Goal: Use online tool/utility: Utilize a website feature to perform a specific function

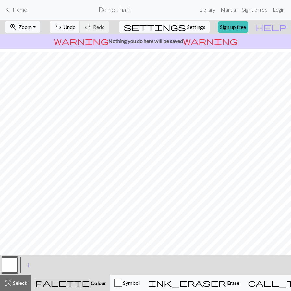
scroll to position [36, 0]
click at [40, 31] on button "zoom_in Zoom Zoom" at bounding box center [22, 27] width 35 height 12
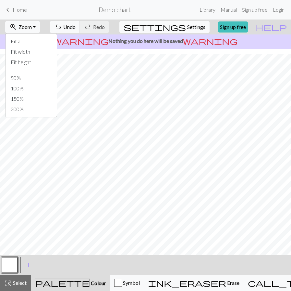
click at [194, 28] on span "Settings" at bounding box center [196, 27] width 18 height 8
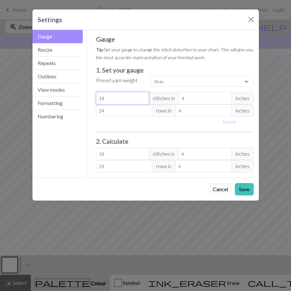
click at [115, 100] on input "18" at bounding box center [122, 98] width 53 height 12
drag, startPoint x: 111, startPoint y: 112, endPoint x: 70, endPoint y: 112, distance: 41.3
click at [70, 112] on div "Gauge Gauge Resize Repeats Outlines View modes Formatting Numbering Gauge Resiz…" at bounding box center [146, 103] width 235 height 147
select select "custom"
type input "1"
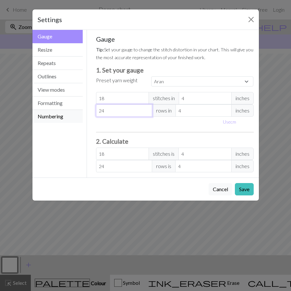
type input "1"
type input "14"
click at [209, 122] on div "Use cm" at bounding box center [175, 122] width 166 height 10
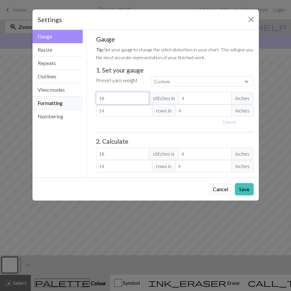
drag, startPoint x: 121, startPoint y: 99, endPoint x: 59, endPoint y: 101, distance: 61.4
click at [59, 101] on div "Gauge Gauge Resize Repeats Outlines View modes Formatting Numbering Gauge Resiz…" at bounding box center [146, 103] width 235 height 147
click at [249, 187] on button "Save" at bounding box center [244, 189] width 19 height 12
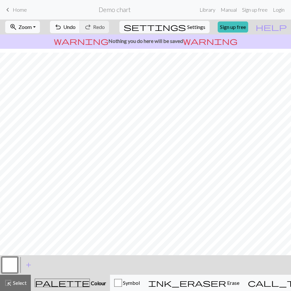
scroll to position [99, 0]
click at [181, 29] on button "settings Settings" at bounding box center [165, 27] width 90 height 12
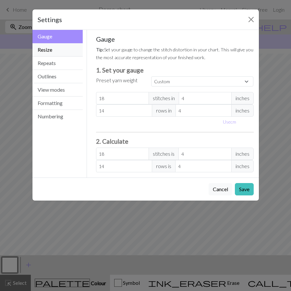
click at [50, 51] on button "Resize" at bounding box center [57, 49] width 51 height 13
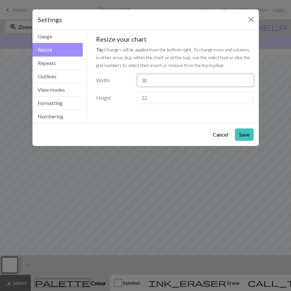
drag, startPoint x: 174, startPoint y: 80, endPoint x: 112, endPoint y: 79, distance: 62.0
click at [112, 79] on div "Width 30" at bounding box center [175, 80] width 166 height 12
type input "24"
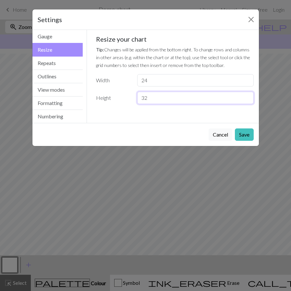
drag, startPoint x: 159, startPoint y: 98, endPoint x: 87, endPoint y: 93, distance: 72.0
click at [89, 94] on div "Gauge Tip: Set your gauge to change the stitch distortion in your chart. This w…" at bounding box center [175, 76] width 176 height 93
type input "13"
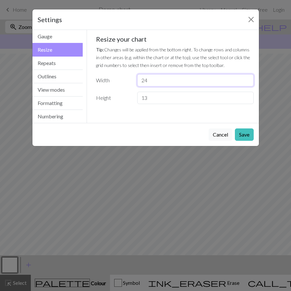
drag, startPoint x: 166, startPoint y: 82, endPoint x: 90, endPoint y: 84, distance: 75.7
click at [91, 84] on div "Gauge Tip: Set your gauge to change the stitch distortion in your chart. This w…" at bounding box center [175, 76] width 176 height 93
type input "16"
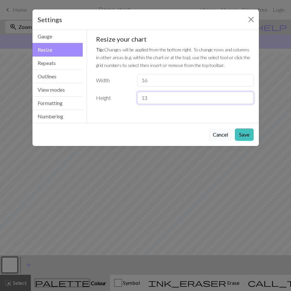
drag, startPoint x: 161, startPoint y: 101, endPoint x: 112, endPoint y: 103, distance: 48.4
click at [112, 103] on div "Height 13" at bounding box center [175, 98] width 166 height 12
type input "13"
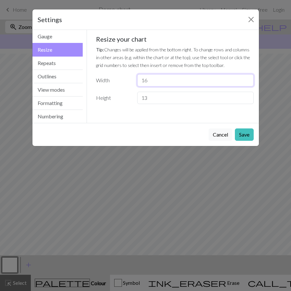
drag, startPoint x: 154, startPoint y: 80, endPoint x: 108, endPoint y: 74, distance: 45.8
click at [108, 74] on div "Width 16" at bounding box center [175, 80] width 166 height 12
type input "18"
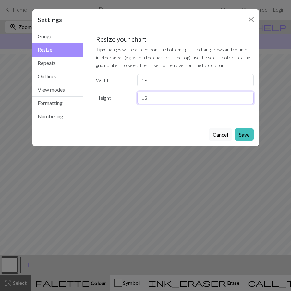
drag, startPoint x: 161, startPoint y: 100, endPoint x: 109, endPoint y: 92, distance: 52.0
click at [109, 92] on div "Height 13" at bounding box center [175, 98] width 166 height 12
type input "14"
click at [242, 135] on button "Save" at bounding box center [244, 134] width 19 height 12
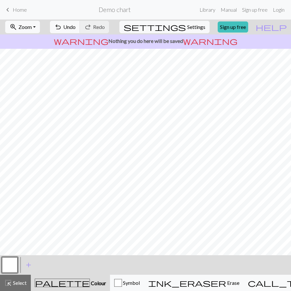
click at [90, 285] on span "Colour" at bounding box center [98, 283] width 16 height 6
click at [15, 264] on button "button" at bounding box center [10, 265] width 16 height 16
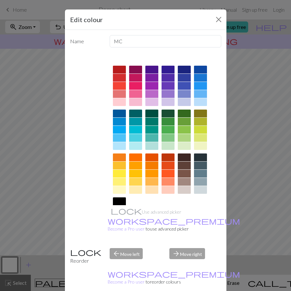
click at [29, 264] on div "Edit colour Name MC Use advanced picker workspace_premium Become a Pro user to …" at bounding box center [145, 145] width 291 height 291
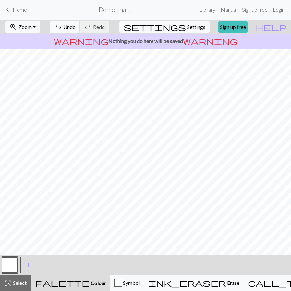
click at [29, 264] on span "add" at bounding box center [29, 264] width 8 height 9
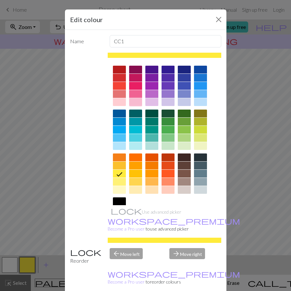
click at [135, 102] on div at bounding box center [135, 102] width 13 height 8
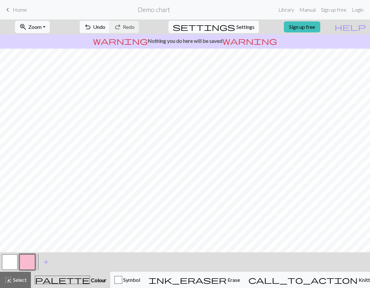
click at [238, 30] on span "Settings" at bounding box center [245, 27] width 18 height 8
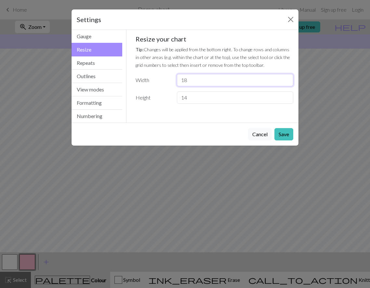
drag, startPoint x: 168, startPoint y: 82, endPoint x: 164, endPoint y: 82, distance: 4.5
click at [164, 82] on div "Width 18" at bounding box center [215, 80] width 166 height 12
type input "19"
click at [288, 131] on button "Save" at bounding box center [283, 134] width 19 height 12
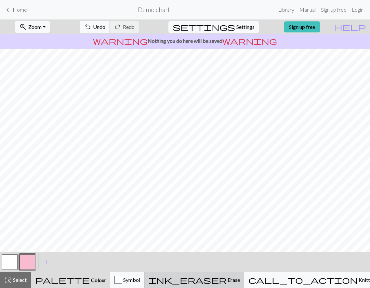
click at [240, 280] on span "Erase" at bounding box center [232, 280] width 13 height 6
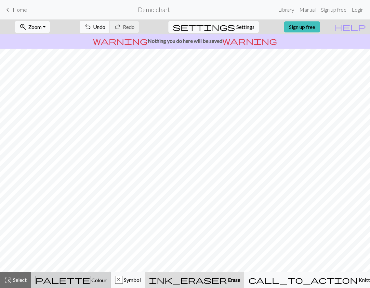
click at [90, 281] on span "Colour" at bounding box center [98, 280] width 16 height 6
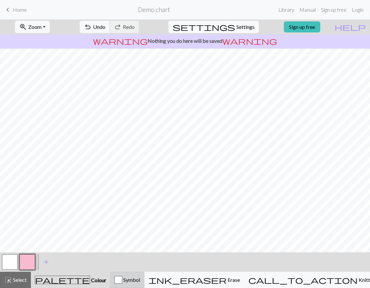
click at [122, 281] on div "button" at bounding box center [118, 280] width 8 height 8
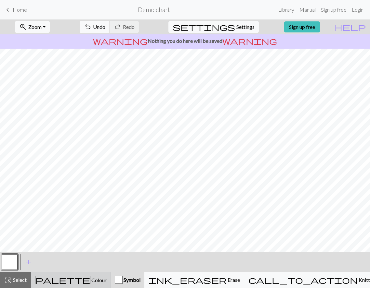
click at [59, 282] on div "palette Colour Colour" at bounding box center [70, 280] width 71 height 8
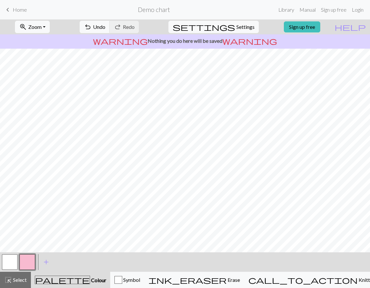
click at [13, 261] on button "button" at bounding box center [10, 263] width 16 height 16
click at [34, 263] on button "button" at bounding box center [27, 263] width 16 height 16
click at [46, 260] on span "add" at bounding box center [46, 262] width 8 height 9
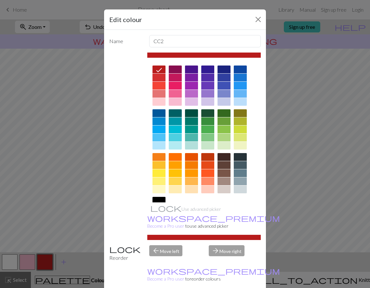
drag, startPoint x: 219, startPoint y: 281, endPoint x: 226, endPoint y: 259, distance: 23.2
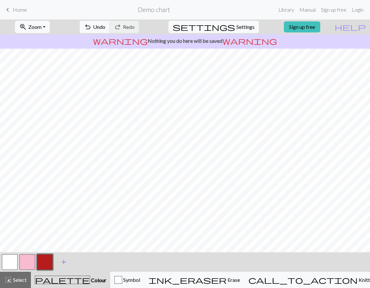
click at [64, 266] on span "add" at bounding box center [64, 262] width 8 height 9
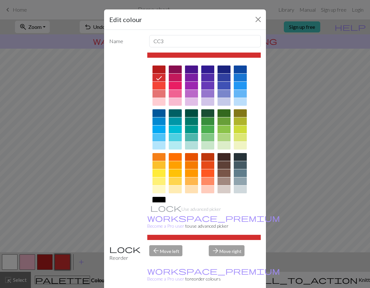
click at [208, 123] on div at bounding box center [207, 122] width 13 height 8
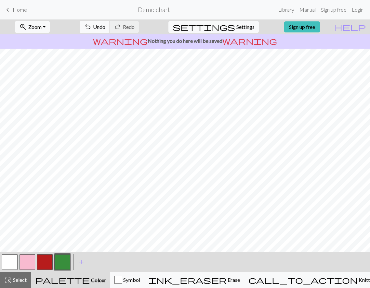
click at [50, 265] on button "button" at bounding box center [45, 263] width 16 height 16
click at [47, 263] on button "button" at bounding box center [45, 263] width 16 height 16
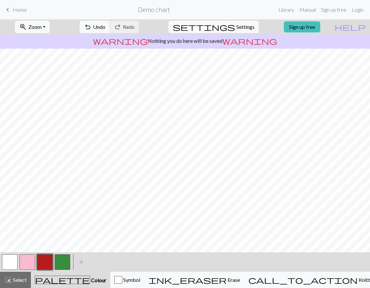
click at [70, 263] on div at bounding box center [63, 263] width 18 height 18
click at [72, 260] on div "add Add a colour" at bounding box center [81, 262] width 18 height 19
click at [68, 261] on button "button" at bounding box center [63, 263] width 16 height 16
click at [24, 263] on button "button" at bounding box center [27, 263] width 16 height 16
click at [45, 262] on button "button" at bounding box center [45, 263] width 16 height 16
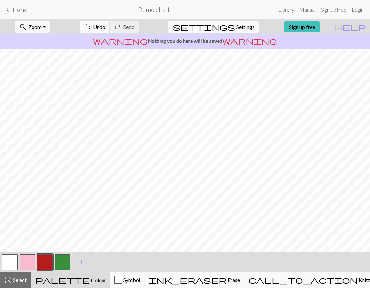
click at [43, 264] on button "button" at bounding box center [45, 263] width 16 height 16
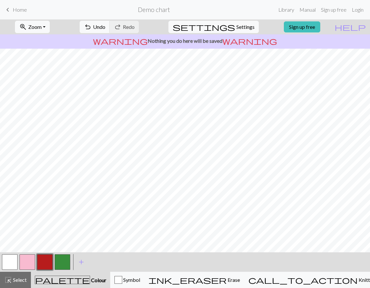
click at [61, 259] on button "button" at bounding box center [63, 263] width 16 height 16
click at [27, 263] on button "button" at bounding box center [27, 263] width 16 height 16
click at [1, 264] on div "< > add Add a colour" at bounding box center [185, 262] width 370 height 19
click at [9, 264] on button "button" at bounding box center [10, 263] width 16 height 16
click at [140, 278] on span "Symbol" at bounding box center [131, 280] width 18 height 6
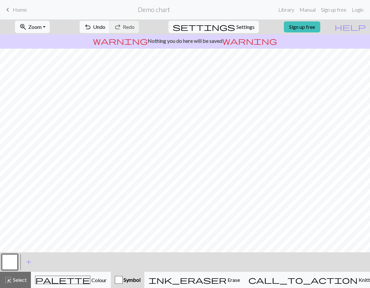
click at [13, 263] on button "button" at bounding box center [10, 263] width 16 height 16
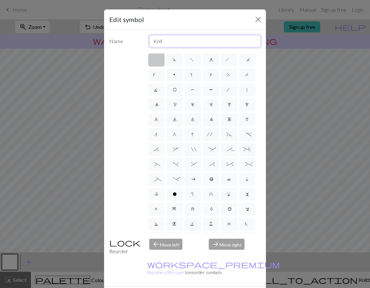
click at [184, 45] on input "Knit" at bounding box center [205, 41] width 112 height 12
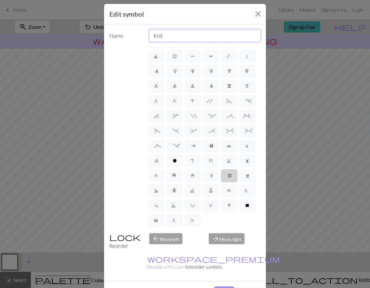
scroll to position [18, 0]
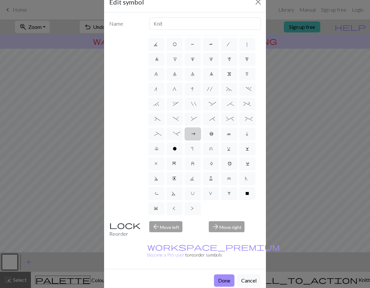
click at [191, 132] on span "a" at bounding box center [193, 135] width 4 height 6
click at [191, 158] on input "a" at bounding box center [193, 160] width 4 height 4
radio input "true"
type input "Purl on WS"
click at [222, 275] on button "Done" at bounding box center [224, 281] width 20 height 12
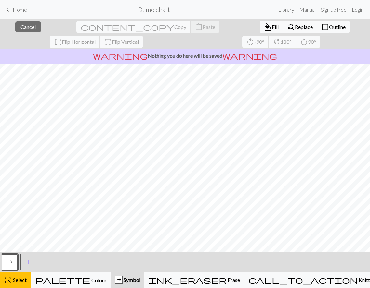
click at [20, 12] on span "Home" at bounding box center [20, 9] width 14 height 6
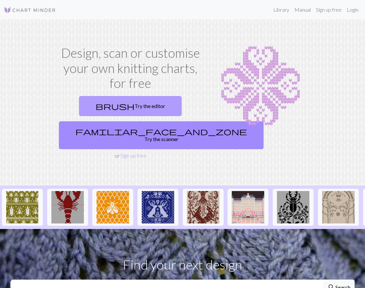
click at [121, 100] on link "brush Try the editor" at bounding box center [130, 106] width 103 height 20
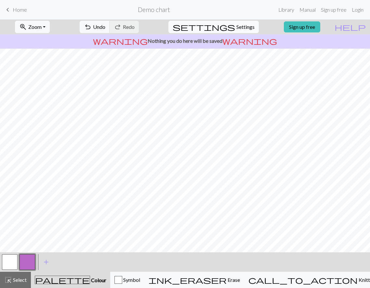
click at [231, 22] on button "settings Settings" at bounding box center [213, 27] width 90 height 12
select select "aran"
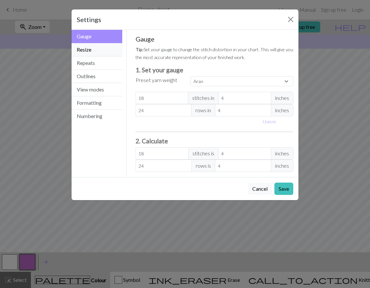
click at [95, 53] on button "Resize" at bounding box center [96, 49] width 51 height 13
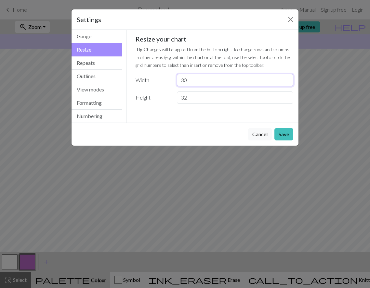
drag, startPoint x: 204, startPoint y: 82, endPoint x: 141, endPoint y: 82, distance: 62.7
click at [141, 82] on div "Width 30" at bounding box center [215, 80] width 166 height 12
type input "18"
type input "14"
click at [286, 129] on button "Save" at bounding box center [283, 134] width 19 height 12
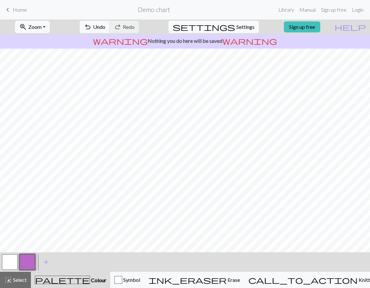
click at [5, 261] on button "button" at bounding box center [10, 263] width 16 height 16
click at [35, 258] on div at bounding box center [28, 263] width 18 height 18
click at [32, 261] on button "button" at bounding box center [27, 263] width 16 height 16
click at [25, 267] on button "button" at bounding box center [27, 263] width 16 height 16
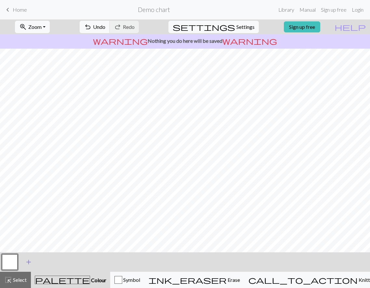
click at [29, 261] on span "add" at bounding box center [29, 262] width 8 height 9
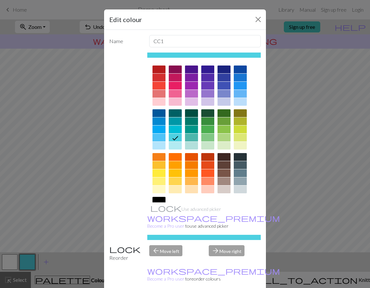
click at [173, 94] on div at bounding box center [175, 94] width 13 height 8
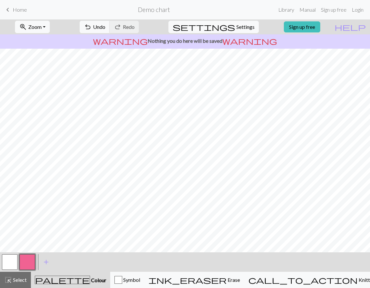
click at [259, 27] on div "zoom_in Zoom Zoom Fit all Fit width Fit height 50% 100% 150% 200% undo Undo Und…" at bounding box center [165, 26] width 330 height 15
click at [239, 25] on span "Settings" at bounding box center [245, 27] width 18 height 8
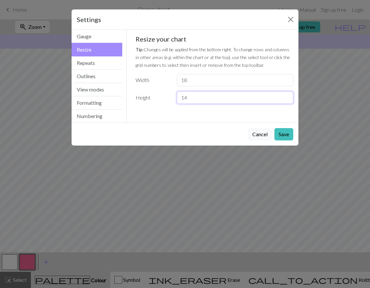
drag, startPoint x: 188, startPoint y: 99, endPoint x: 165, endPoint y: 98, distance: 23.4
click at [165, 98] on div "Height 14" at bounding box center [215, 98] width 166 height 12
drag, startPoint x: 188, startPoint y: 80, endPoint x: 151, endPoint y: 72, distance: 38.2
click at [155, 76] on div "Width 18" at bounding box center [215, 80] width 166 height 12
type input "19"
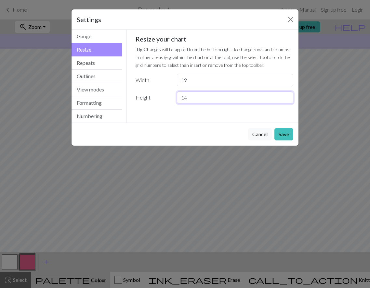
drag, startPoint x: 188, startPoint y: 97, endPoint x: 159, endPoint y: 94, distance: 29.1
click at [159, 94] on div "Height 14" at bounding box center [215, 98] width 166 height 12
type input "16"
click at [280, 142] on div "Cancel Save" at bounding box center [184, 134] width 227 height 23
click at [279, 135] on button "Save" at bounding box center [283, 134] width 19 height 12
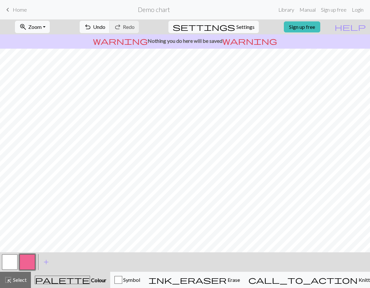
click at [28, 262] on button "button" at bounding box center [27, 263] width 16 height 16
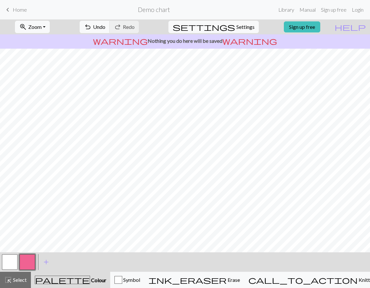
drag, startPoint x: 9, startPoint y: 259, endPoint x: 19, endPoint y: 255, distance: 10.8
click at [10, 259] on button "button" at bounding box center [10, 263] width 16 height 16
click at [26, 265] on button "button" at bounding box center [27, 263] width 16 height 16
click at [29, 263] on button "button" at bounding box center [27, 263] width 16 height 16
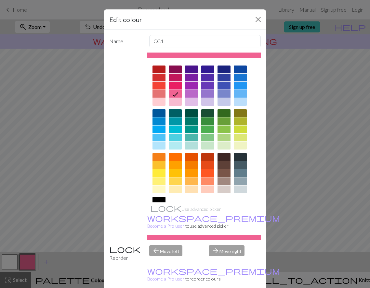
click at [96, 207] on div "Edit colour Name CC1 Use advanced picker workspace_premium Become a Pro user to…" at bounding box center [185, 144] width 370 height 288
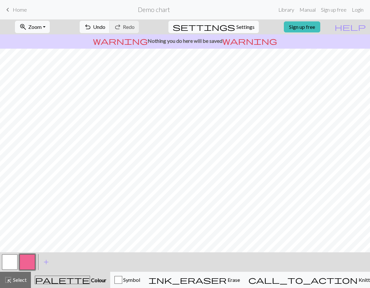
click at [229, 28] on button "settings Settings" at bounding box center [213, 27] width 90 height 12
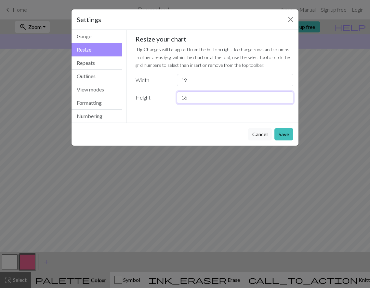
drag, startPoint x: 196, startPoint y: 95, endPoint x: 133, endPoint y: 95, distance: 62.7
click at [133, 95] on div "Height 16" at bounding box center [215, 98] width 166 height 12
type input "17"
drag, startPoint x: 155, startPoint y: 80, endPoint x: 127, endPoint y: 83, distance: 28.4
click at [127, 83] on div "Gauge Tip: Set your gauge to change the stitch distortion in your chart. This w…" at bounding box center [214, 76] width 176 height 93
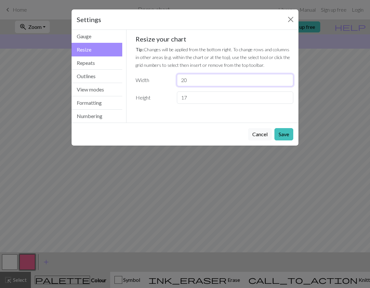
type input "20"
click at [286, 134] on button "Save" at bounding box center [283, 134] width 19 height 12
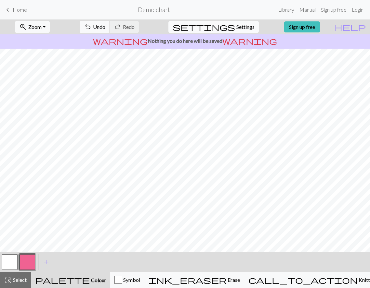
click at [229, 25] on button "settings Settings" at bounding box center [213, 27] width 90 height 12
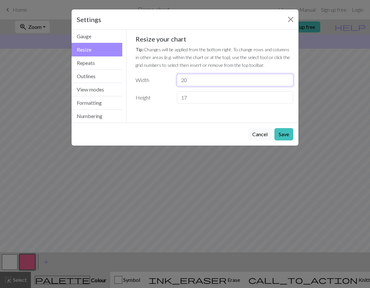
drag, startPoint x: 201, startPoint y: 80, endPoint x: 149, endPoint y: 80, distance: 52.0
click at [149, 80] on div "Width 20" at bounding box center [215, 80] width 166 height 12
type input "21"
click at [282, 133] on button "Save" at bounding box center [283, 134] width 19 height 12
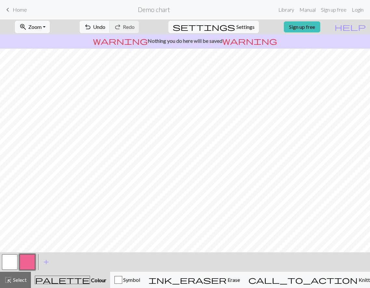
drag, startPoint x: 13, startPoint y: 264, endPoint x: 57, endPoint y: 254, distance: 45.2
click at [13, 264] on button "button" at bounding box center [10, 263] width 16 height 16
